Goal: Task Accomplishment & Management: Complete application form

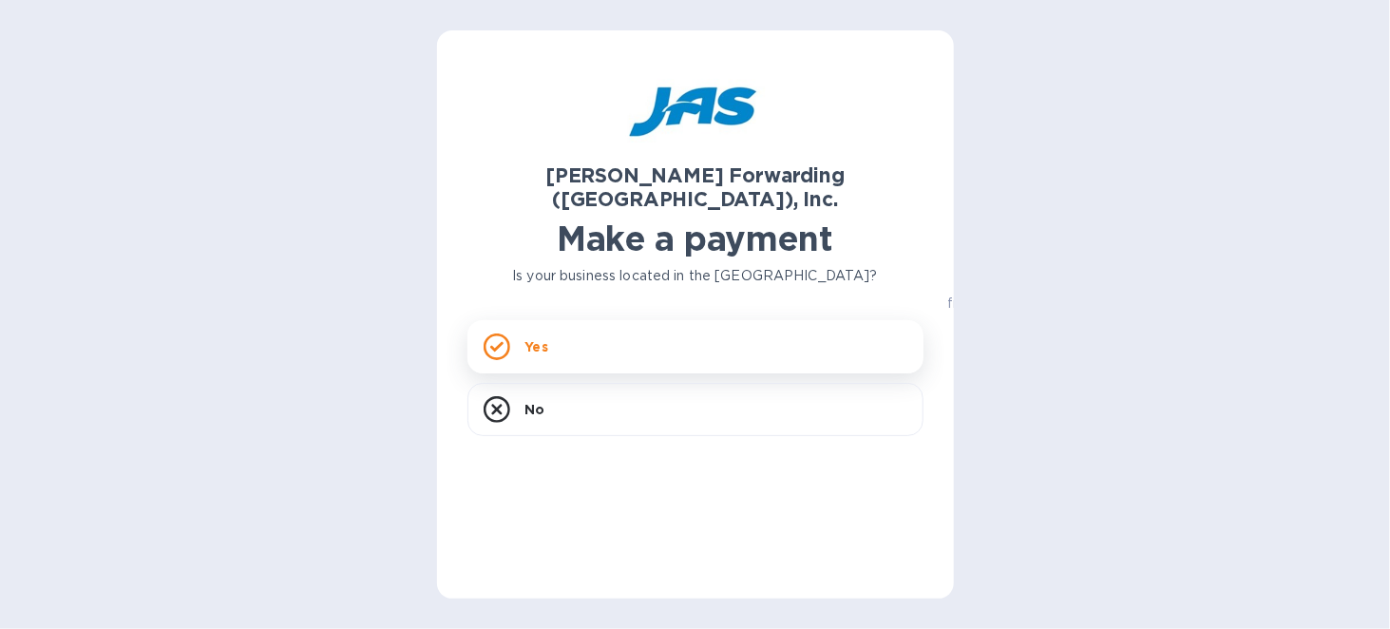
click at [622, 328] on div "Yes" at bounding box center [696, 346] width 456 height 53
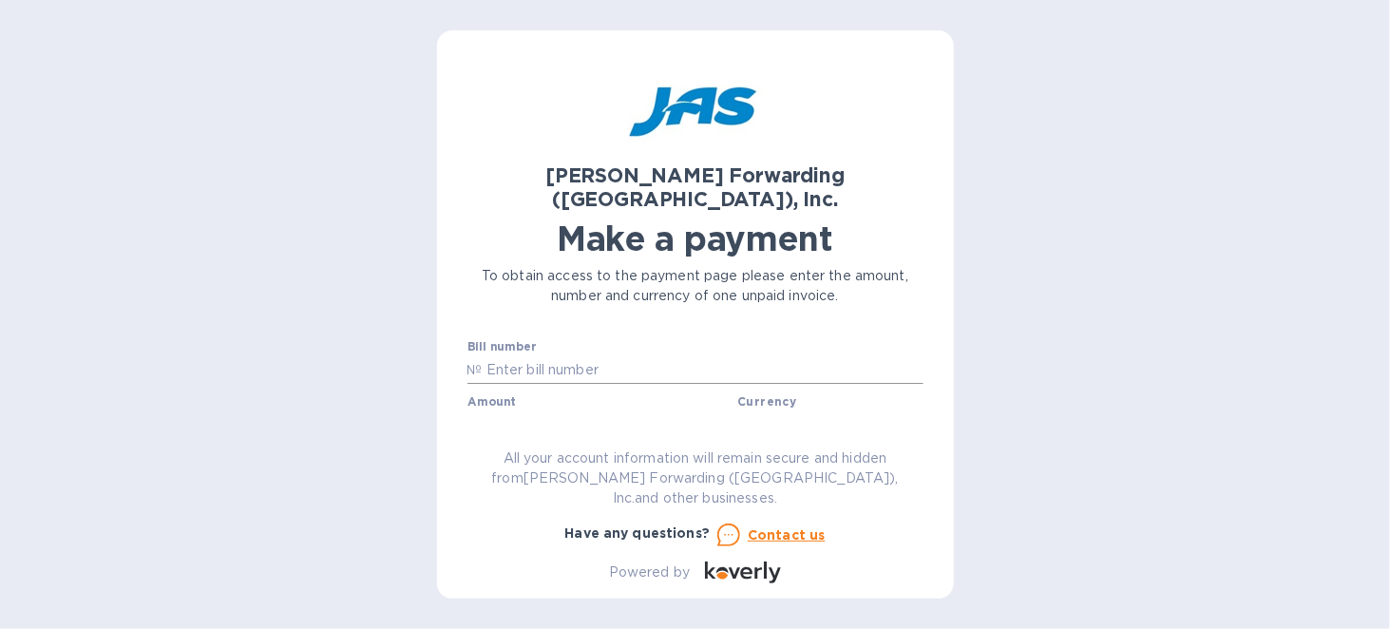
click at [614, 355] on input "text" at bounding box center [703, 369] width 441 height 29
type input "CLT503378533"
click at [568, 411] on input "text" at bounding box center [603, 425] width 255 height 29
type input "1,892.57"
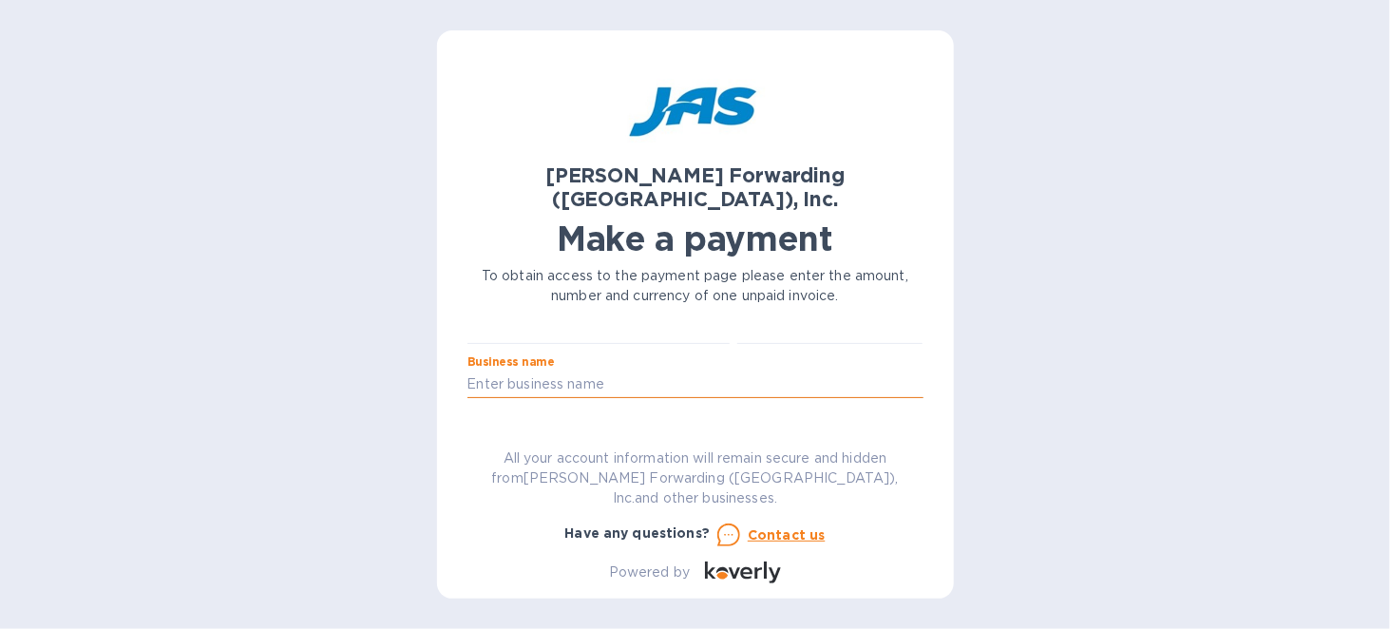
click at [605, 371] on input "text" at bounding box center [696, 385] width 456 height 29
type input "Cutting Edge Products, Inc."
click at [597, 425] on input "text" at bounding box center [696, 439] width 456 height 29
type input "CUTEDGTRW"
click at [795, 425] on input "CUTEDGTRW" at bounding box center [696, 439] width 456 height 29
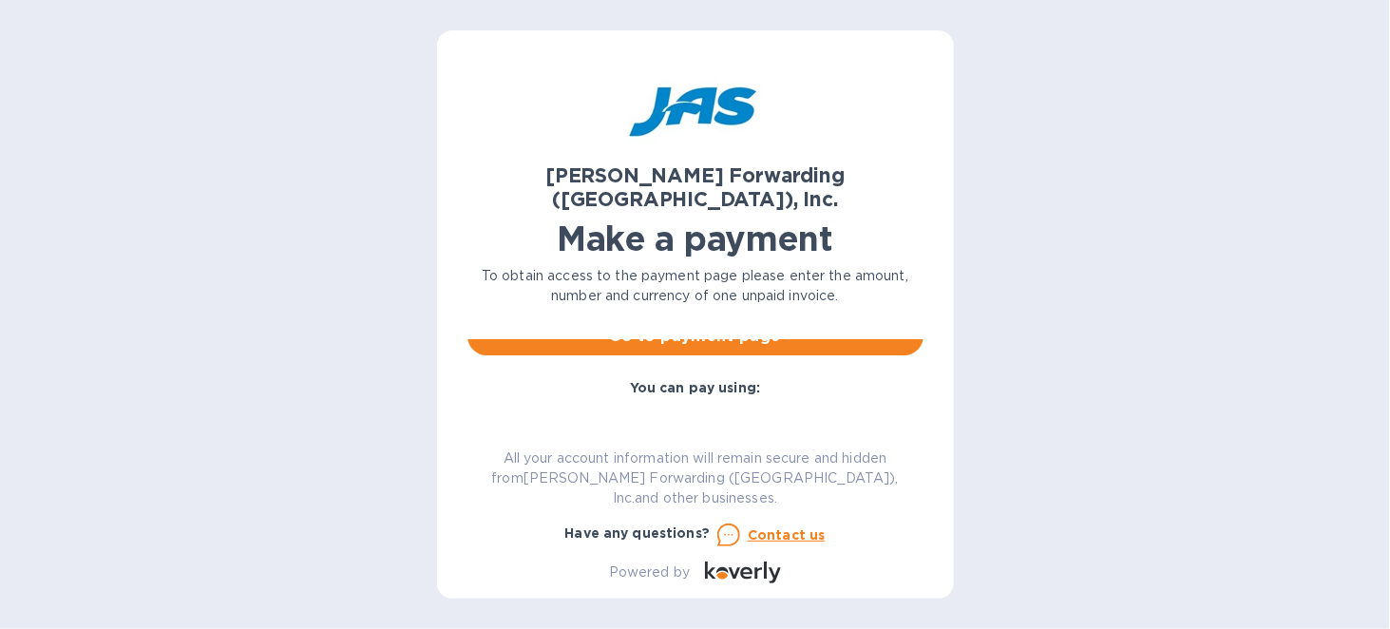
scroll to position [163, 0]
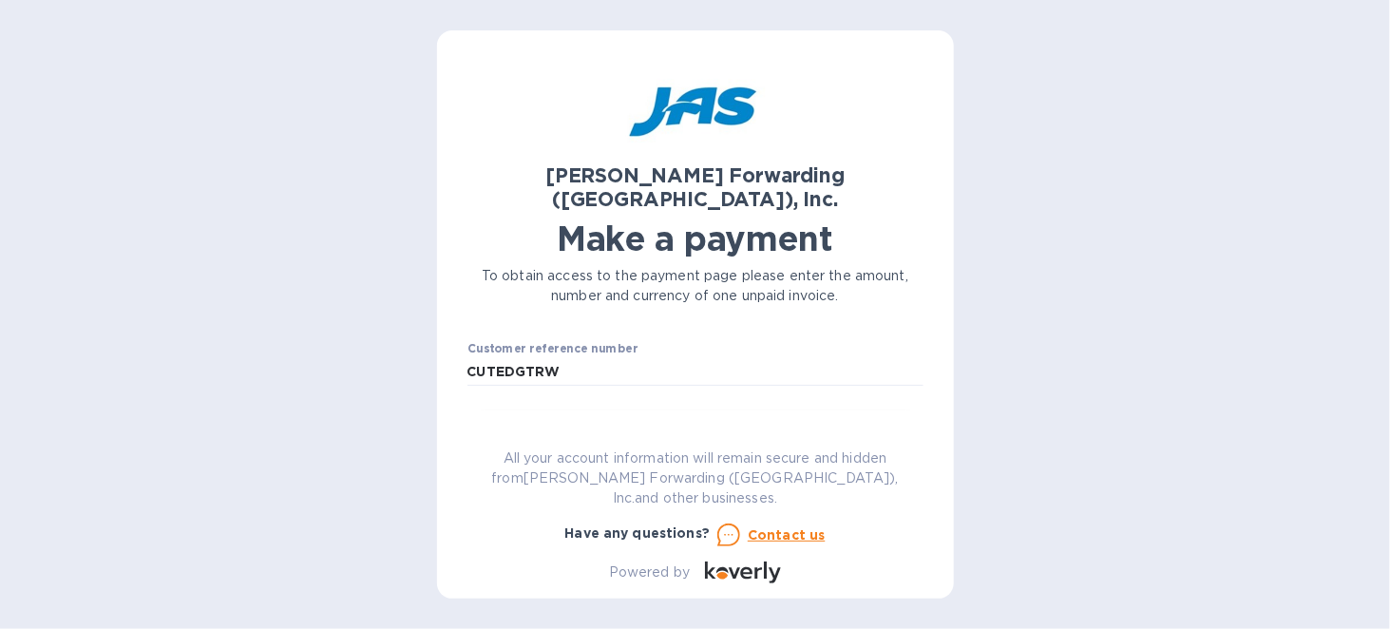
click at [689, 420] on span "Go to payment page" at bounding box center [696, 431] width 426 height 23
